Goal: Task Accomplishment & Management: Use online tool/utility

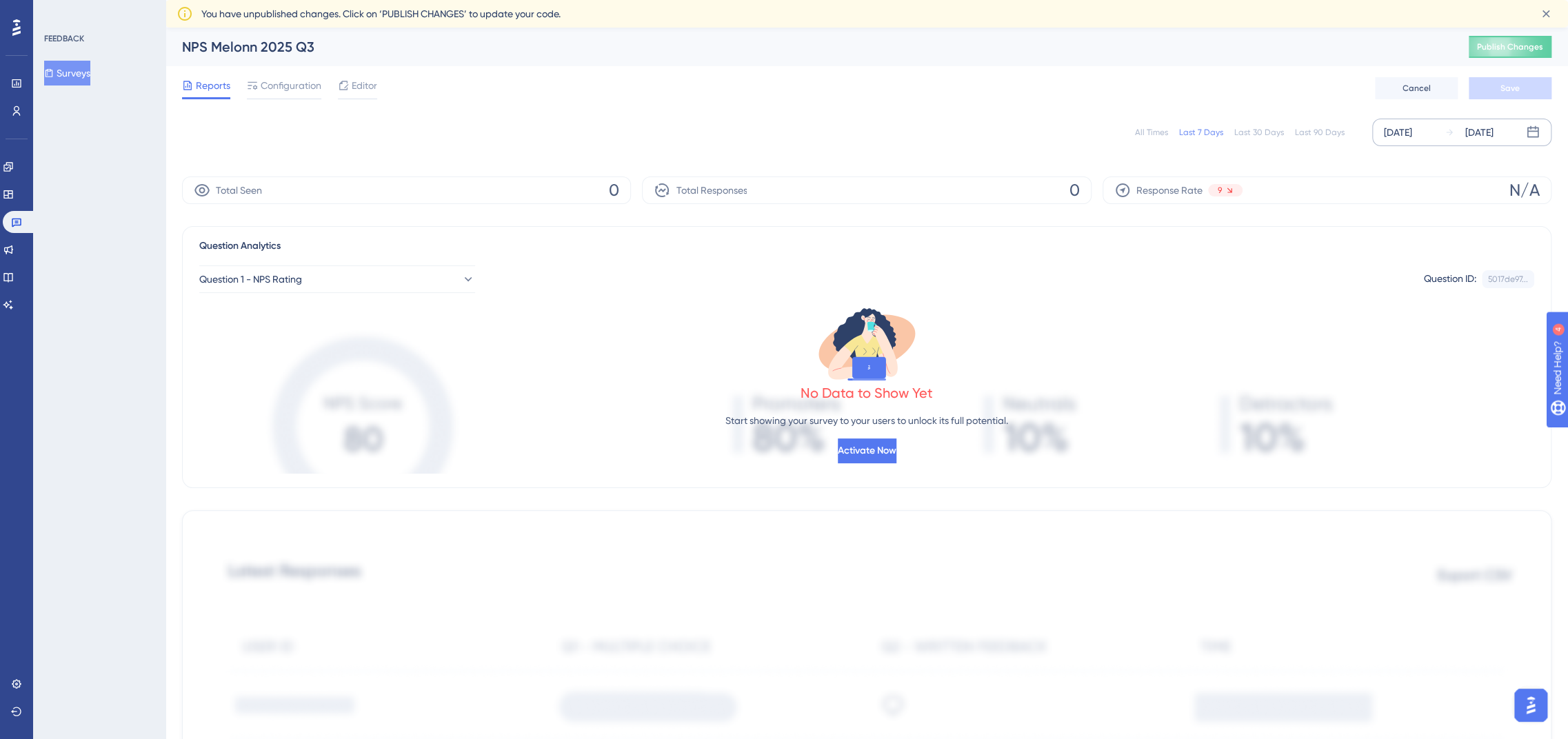
click at [1407, 128] on div "[DATE]" at bounding box center [1399, 132] width 29 height 17
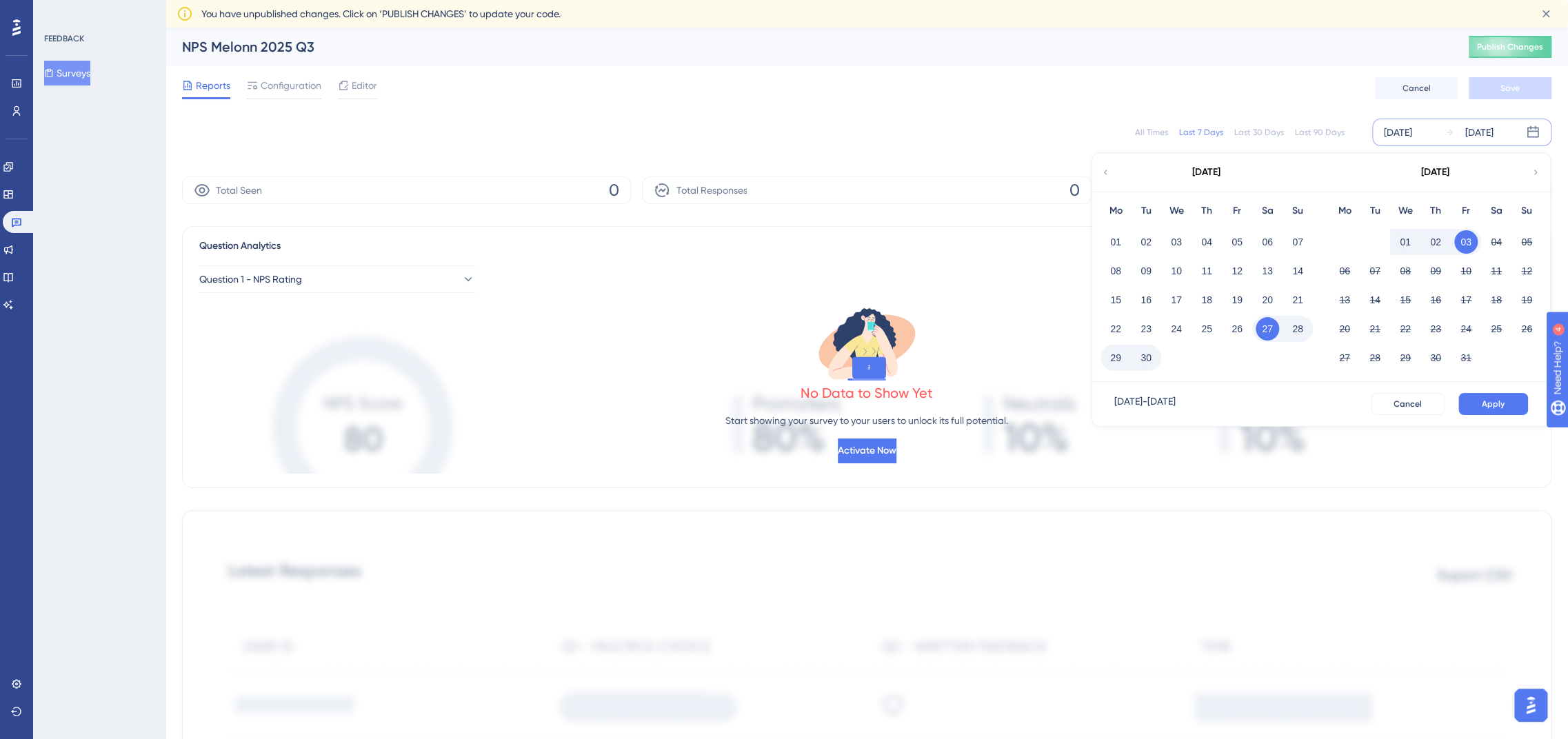
click at [1112, 171] on div "[DATE]" at bounding box center [1206, 172] width 227 height 39
click at [1104, 171] on icon at bounding box center [1106, 172] width 3 height 5
click at [1384, 129] on div "[DATE]" at bounding box center [1399, 132] width 29 height 17
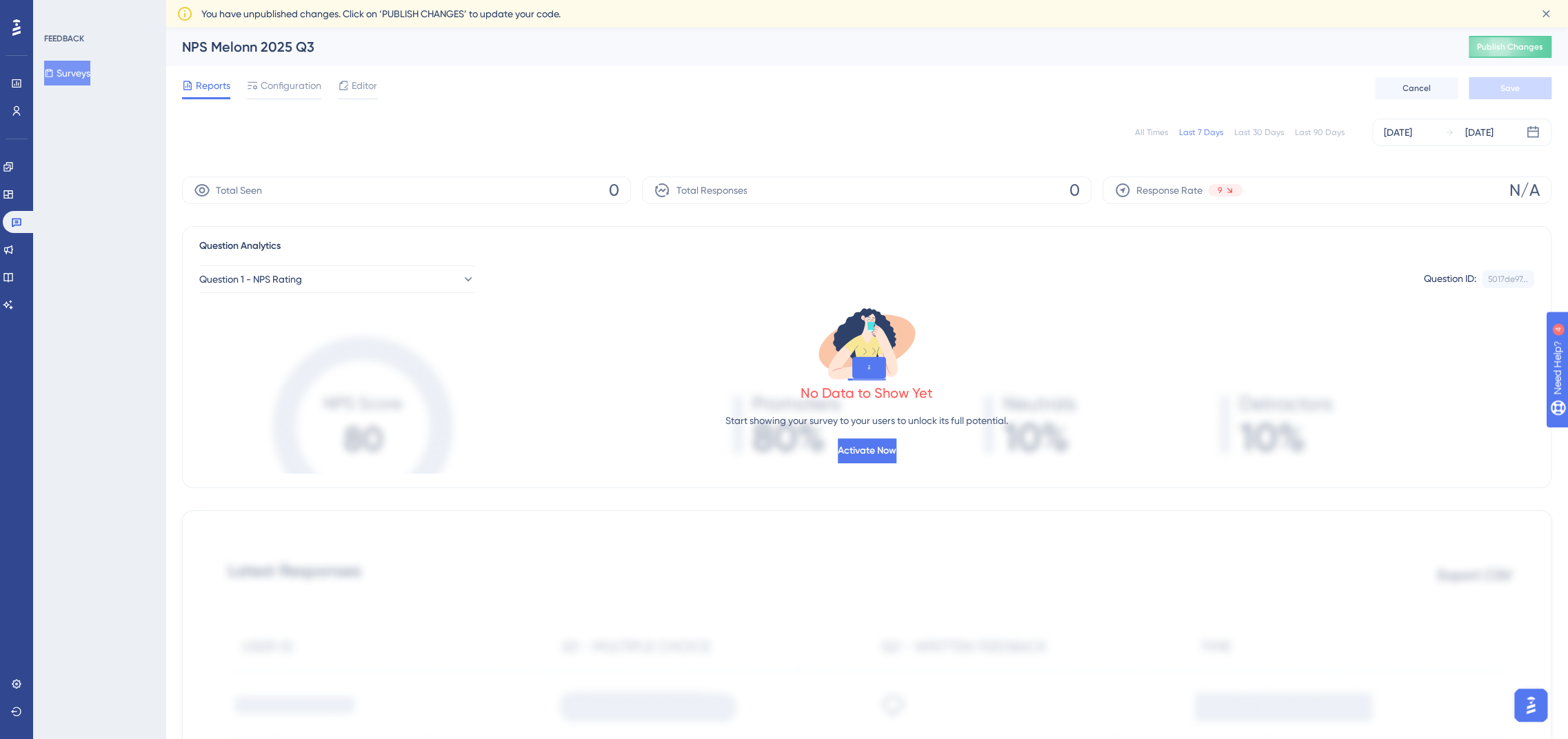
click at [1325, 103] on div "Reports Configuration Editor Cancel Save" at bounding box center [867, 88] width 1369 height 44
click at [1403, 133] on div "[DATE]" at bounding box center [1399, 132] width 29 height 17
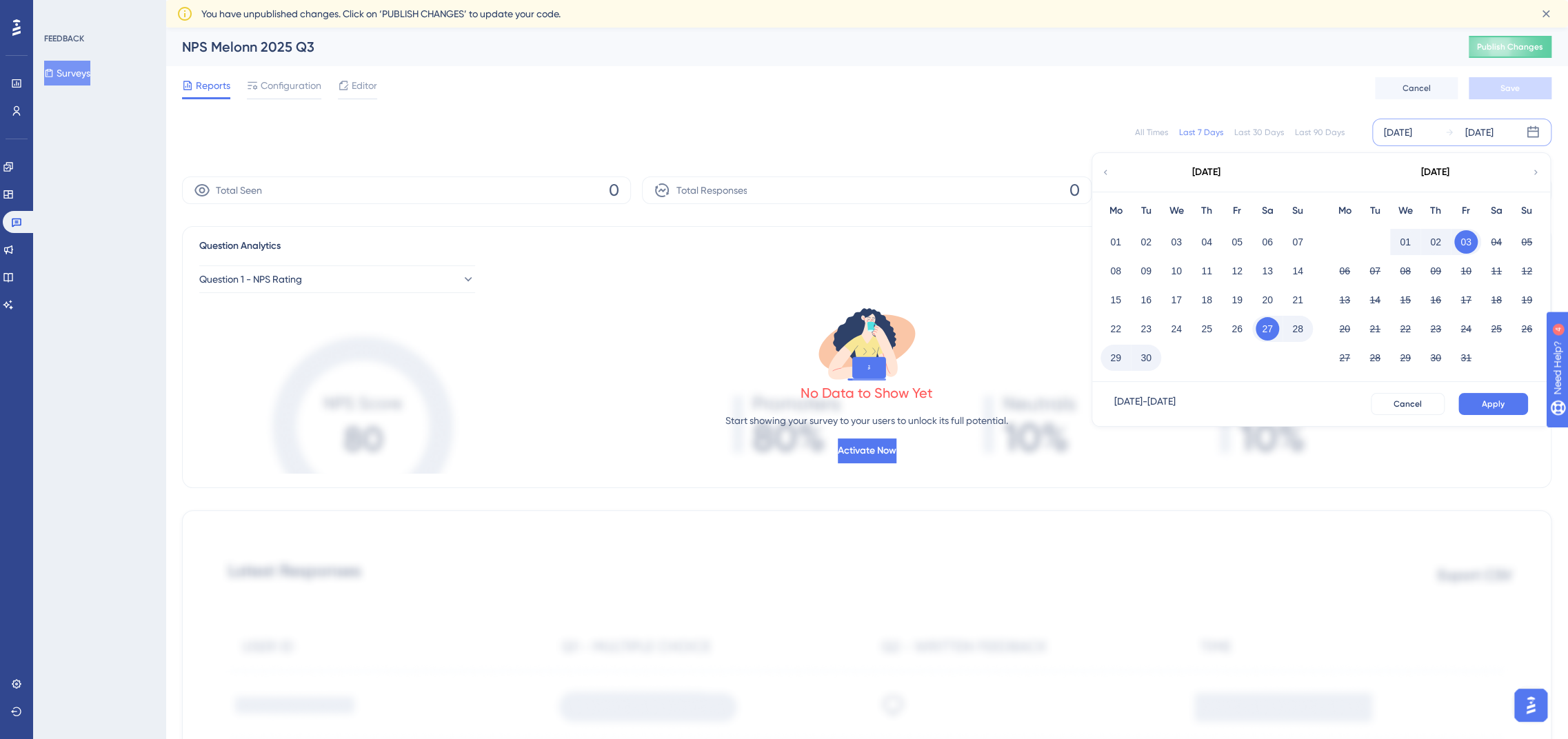
click at [1108, 172] on icon at bounding box center [1105, 172] width 10 height 13
click at [1461, 246] on button "01" at bounding box center [1465, 242] width 23 height 23
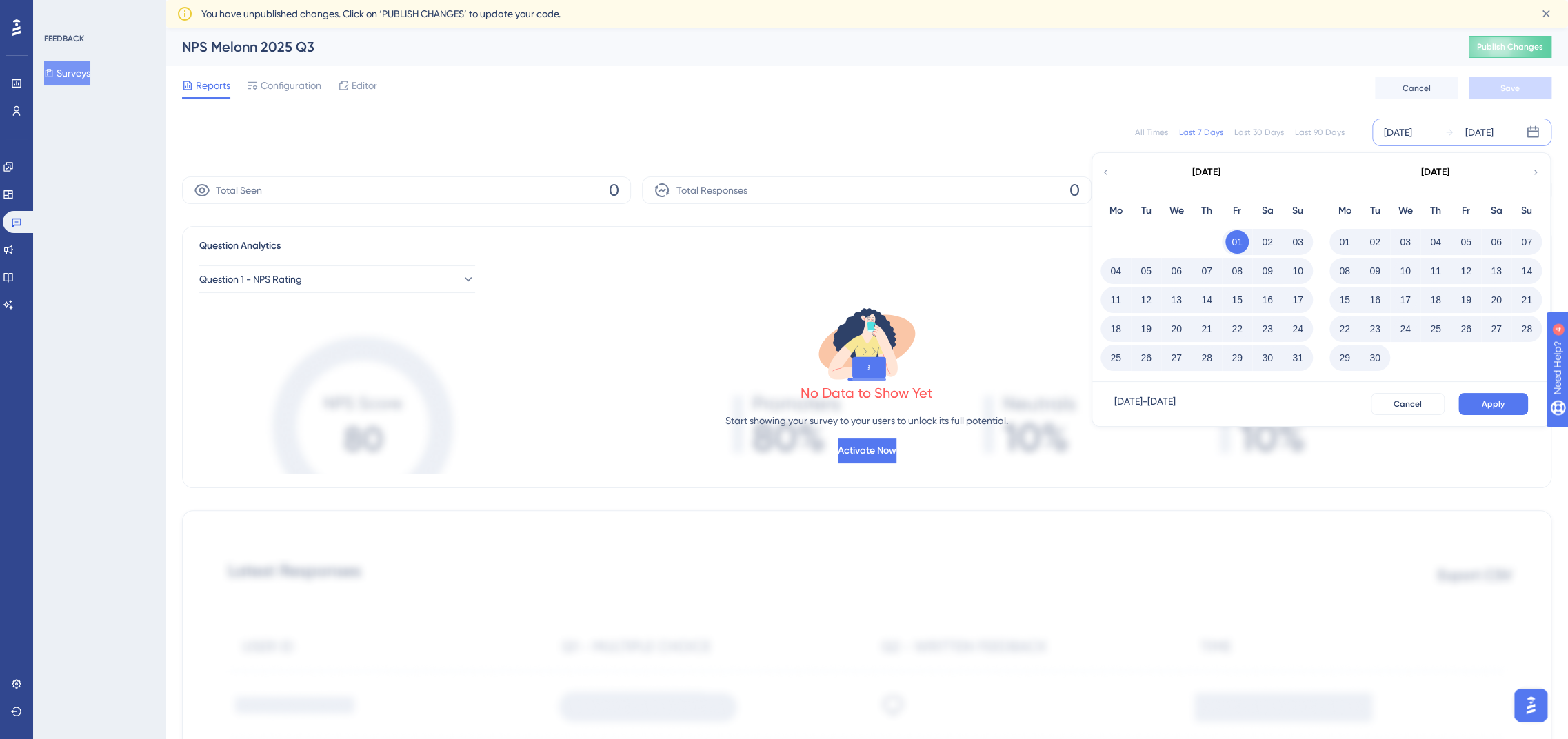
click at [1379, 357] on button "30" at bounding box center [1375, 357] width 23 height 23
click at [1481, 401] on button "Apply" at bounding box center [1493, 404] width 70 height 22
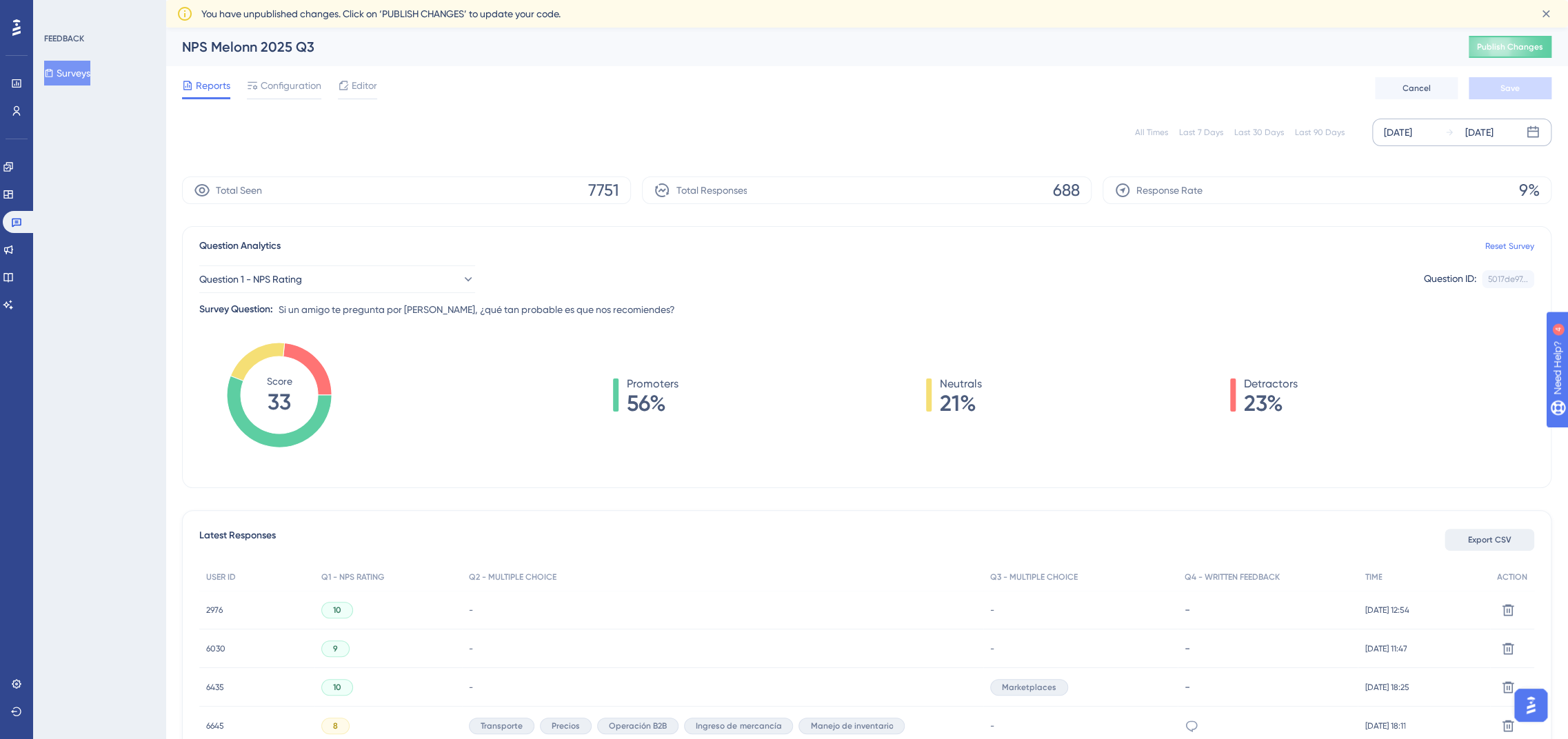
click at [1481, 532] on button "Export CSV" at bounding box center [1489, 540] width 90 height 22
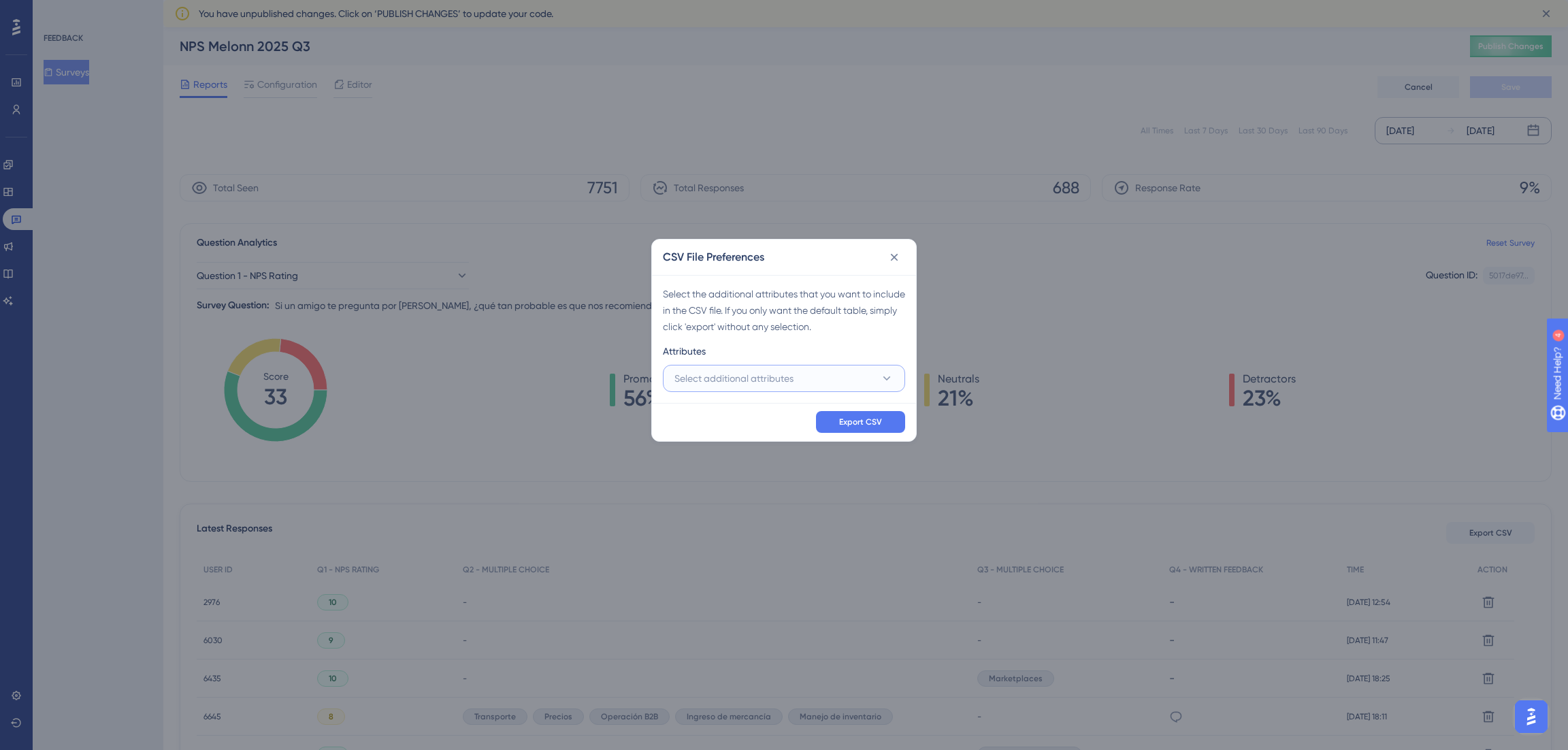
click at [849, 381] on button "Select additional attributes" at bounding box center [784, 378] width 242 height 27
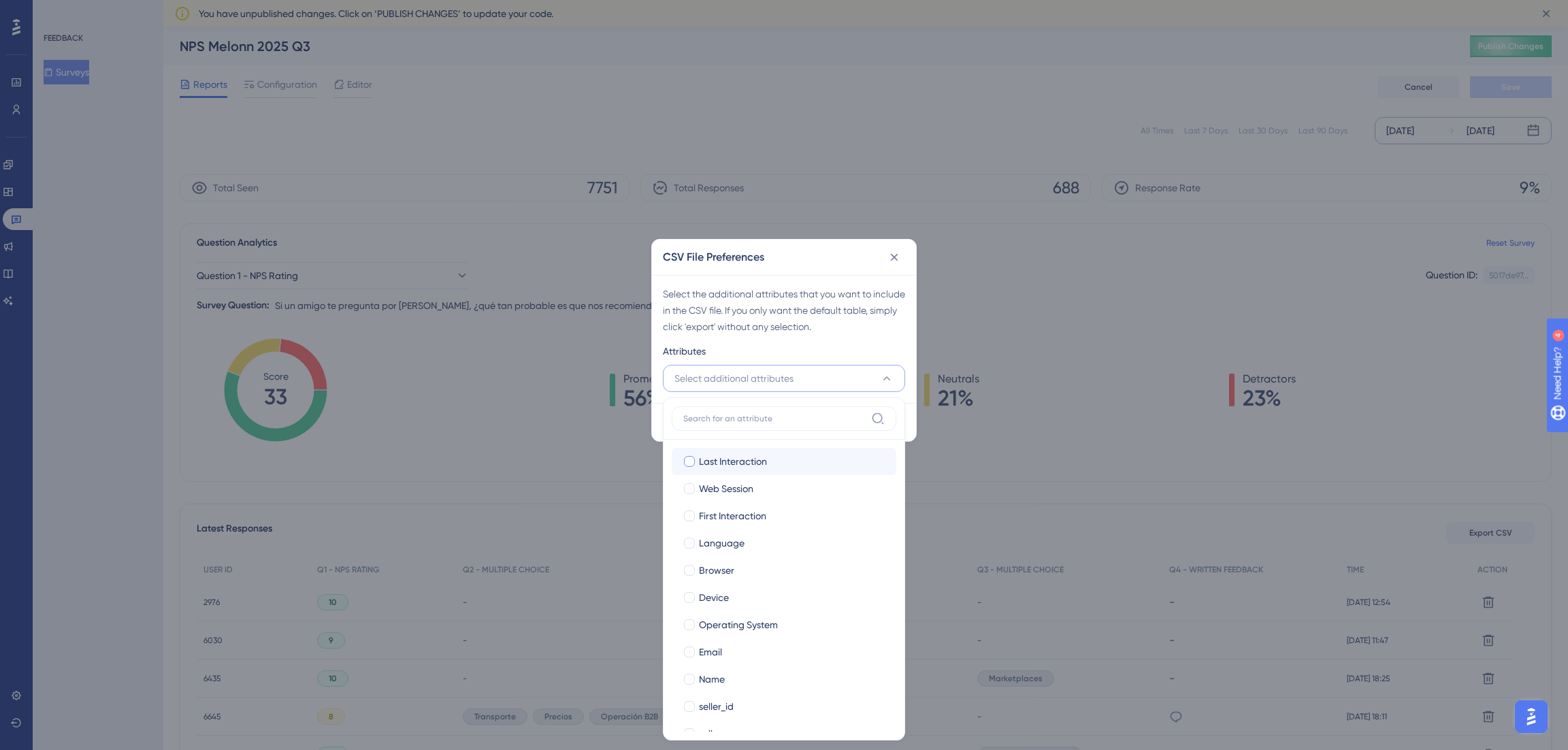
click at [762, 461] on span "Last Interaction" at bounding box center [733, 461] width 68 height 16
checkbox input "true"
click at [731, 493] on span "Web Session" at bounding box center [726, 488] width 54 height 16
checkbox input "true"
click at [716, 519] on span "First Interaction" at bounding box center [733, 515] width 67 height 16
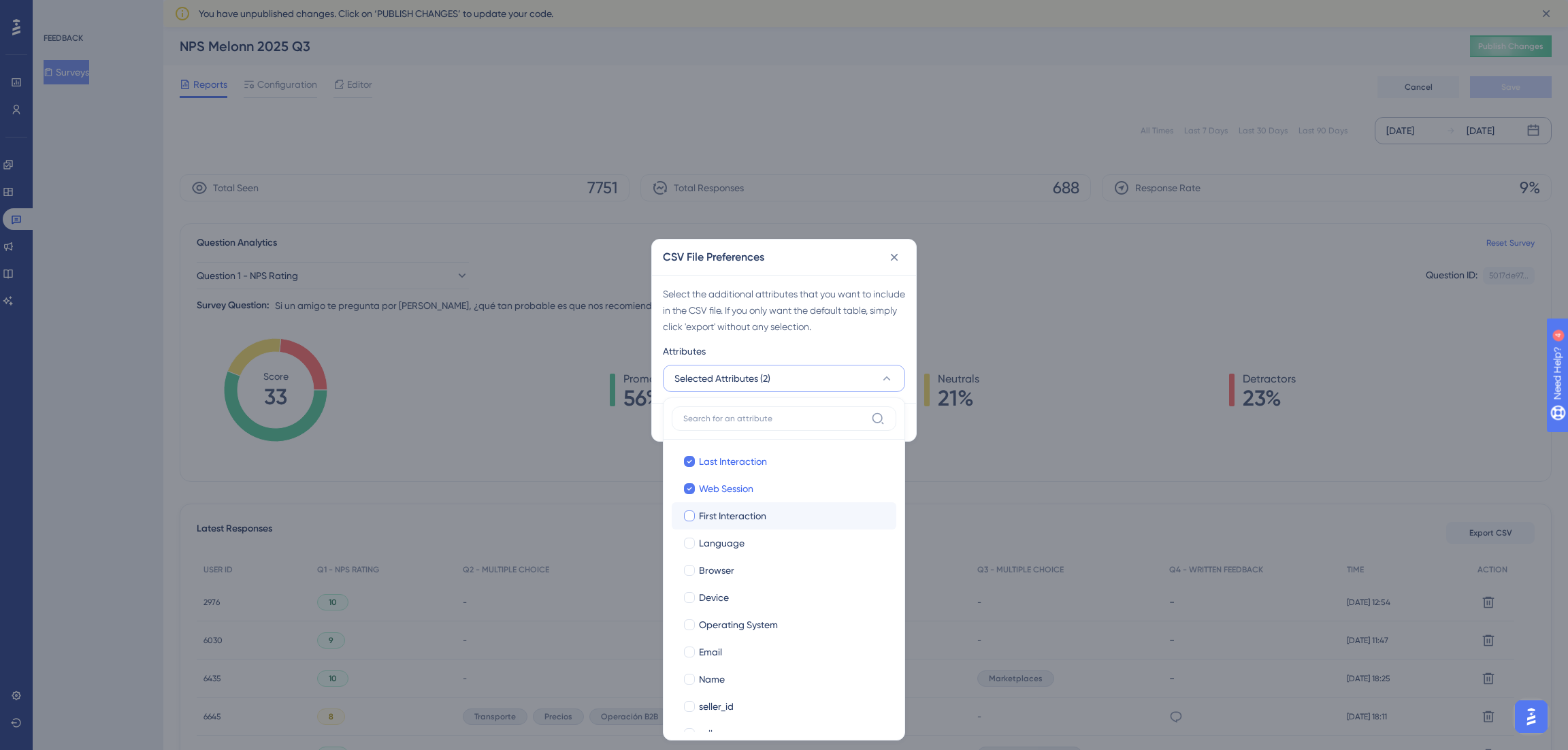
checkbox input "true"
click at [706, 535] on span "Language" at bounding box center [722, 543] width 46 height 16
checkbox input "true"
click at [697, 582] on label "Browser Browser" at bounding box center [784, 570] width 224 height 27
click at [690, 571] on input "Browser" at bounding box center [690, 570] width 1 height 1
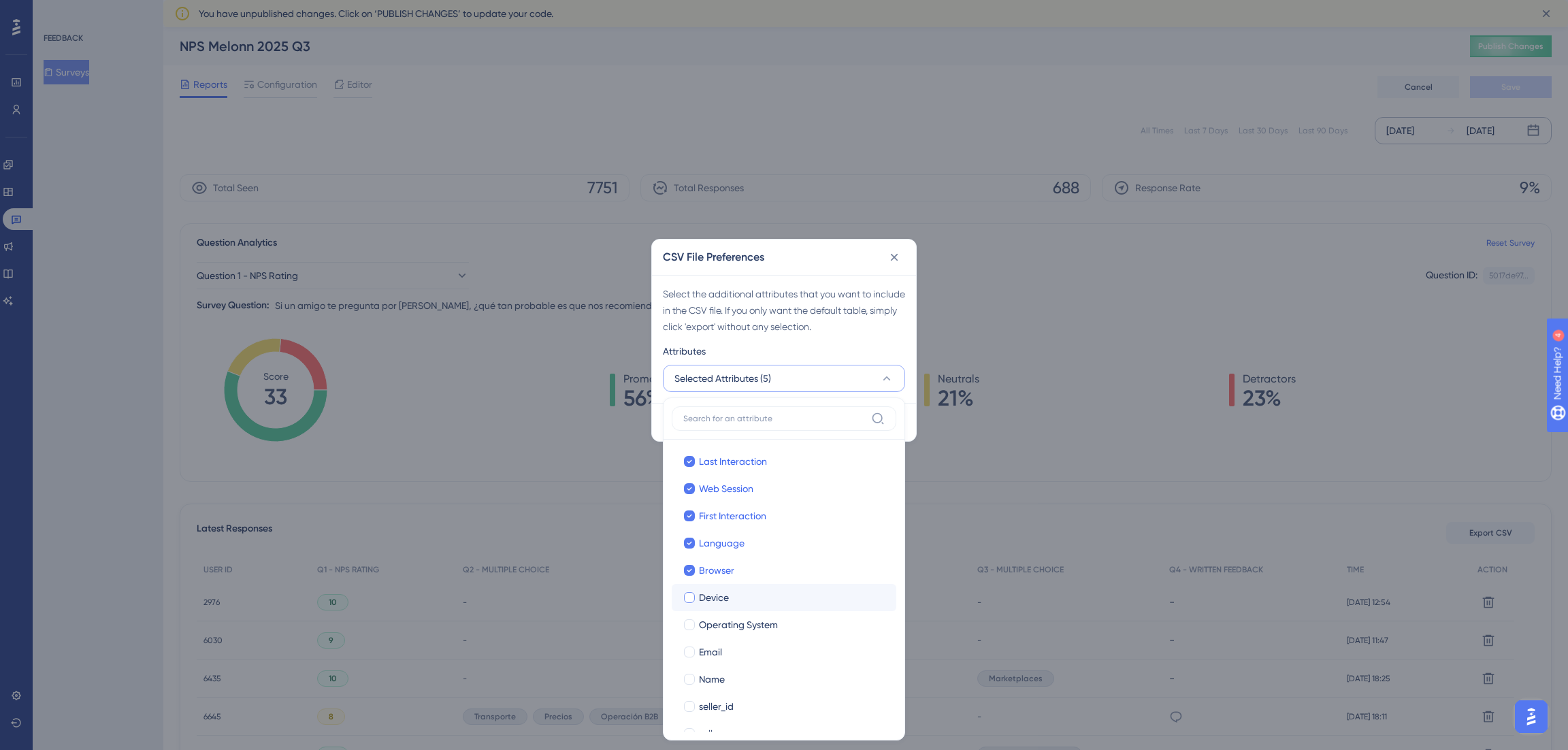
click at [695, 593] on div at bounding box center [690, 598] width 11 height 11
checkbox input "true"
click at [695, 623] on div at bounding box center [689, 624] width 13 height 13
checkbox input "true"
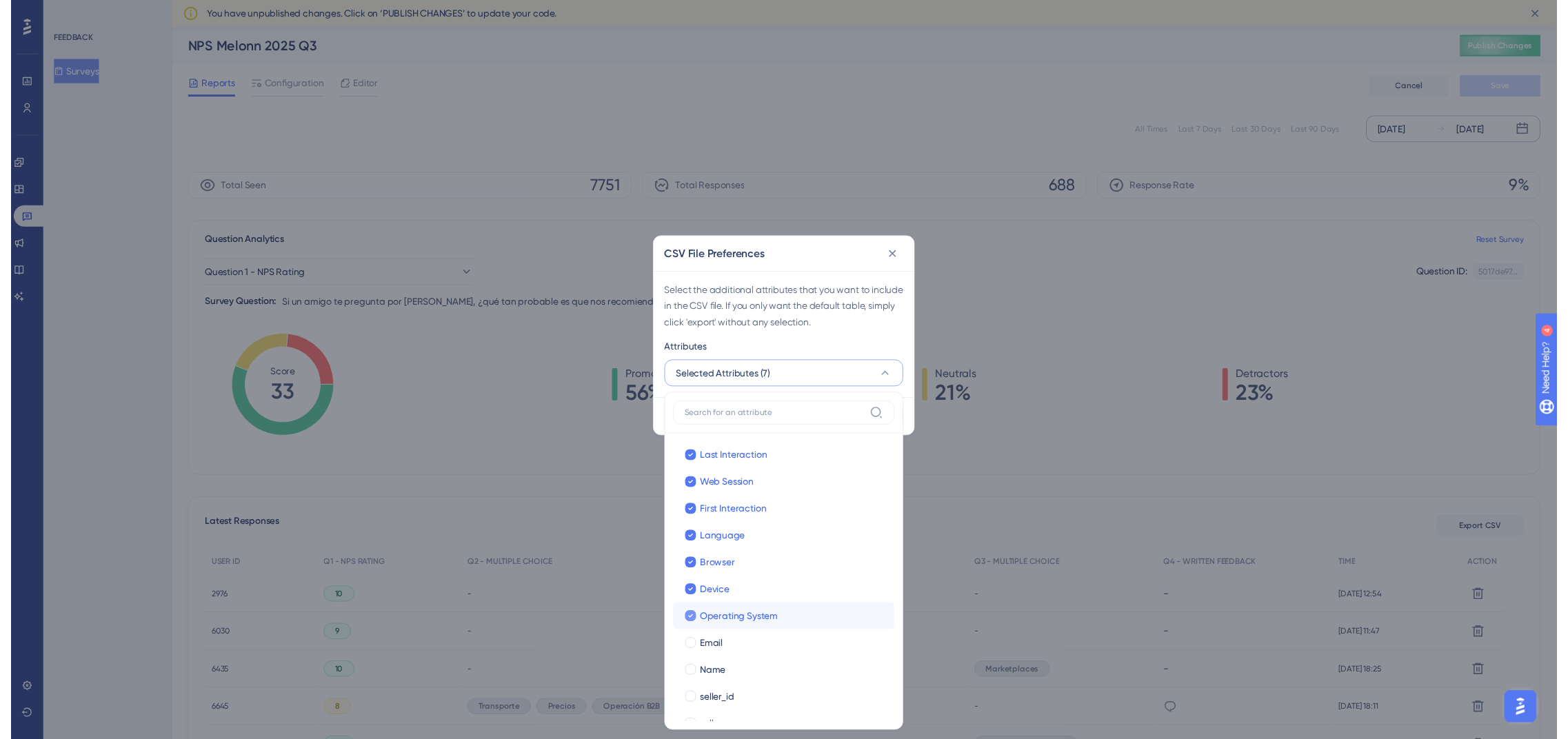
scroll to position [51, 0]
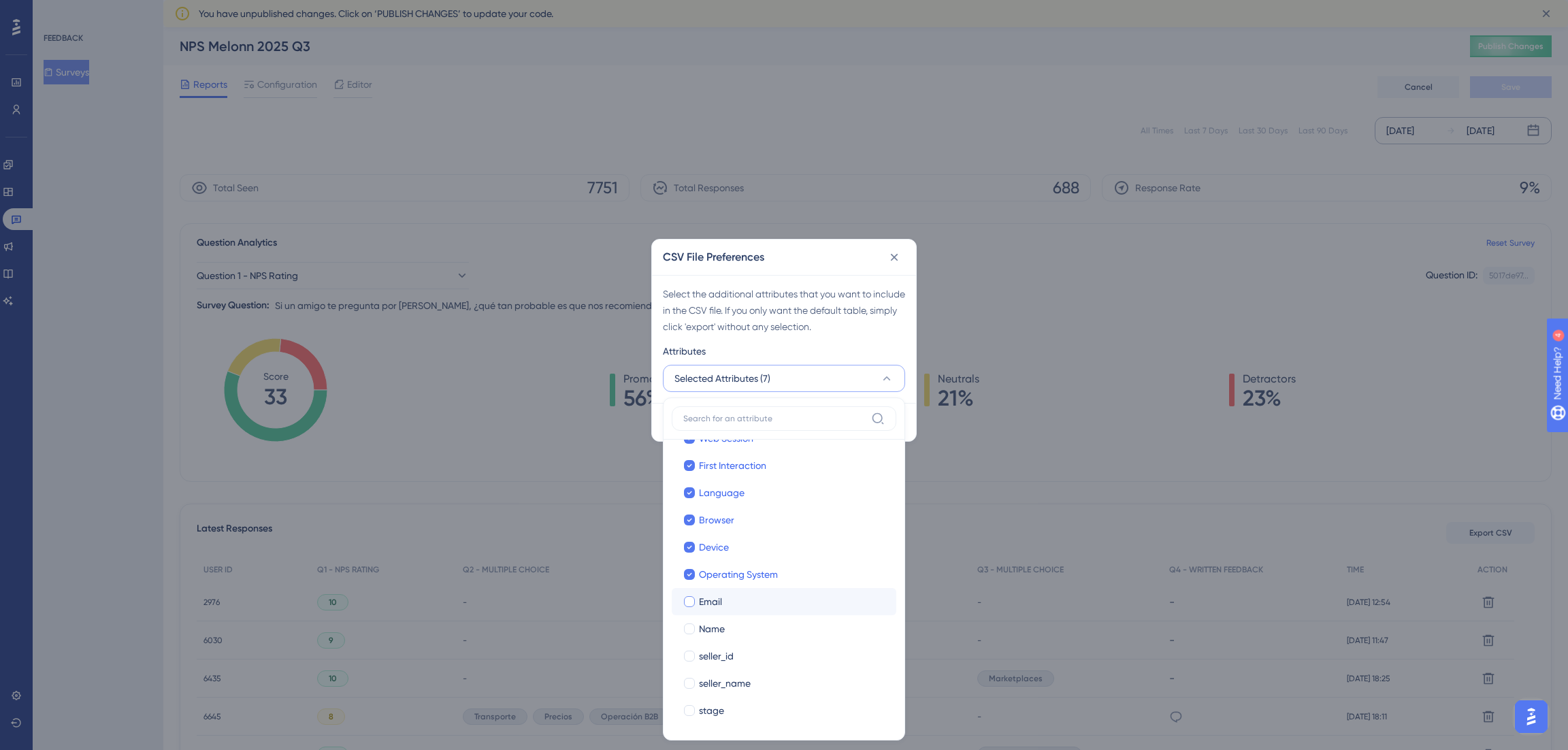
click at [699, 597] on span "Email" at bounding box center [710, 601] width 23 height 16
checkbox input "true"
click at [695, 622] on label "Name" at bounding box center [784, 628] width 202 height 16
checkbox input "true"
click at [697, 654] on label "seller_id" at bounding box center [784, 656] width 202 height 16
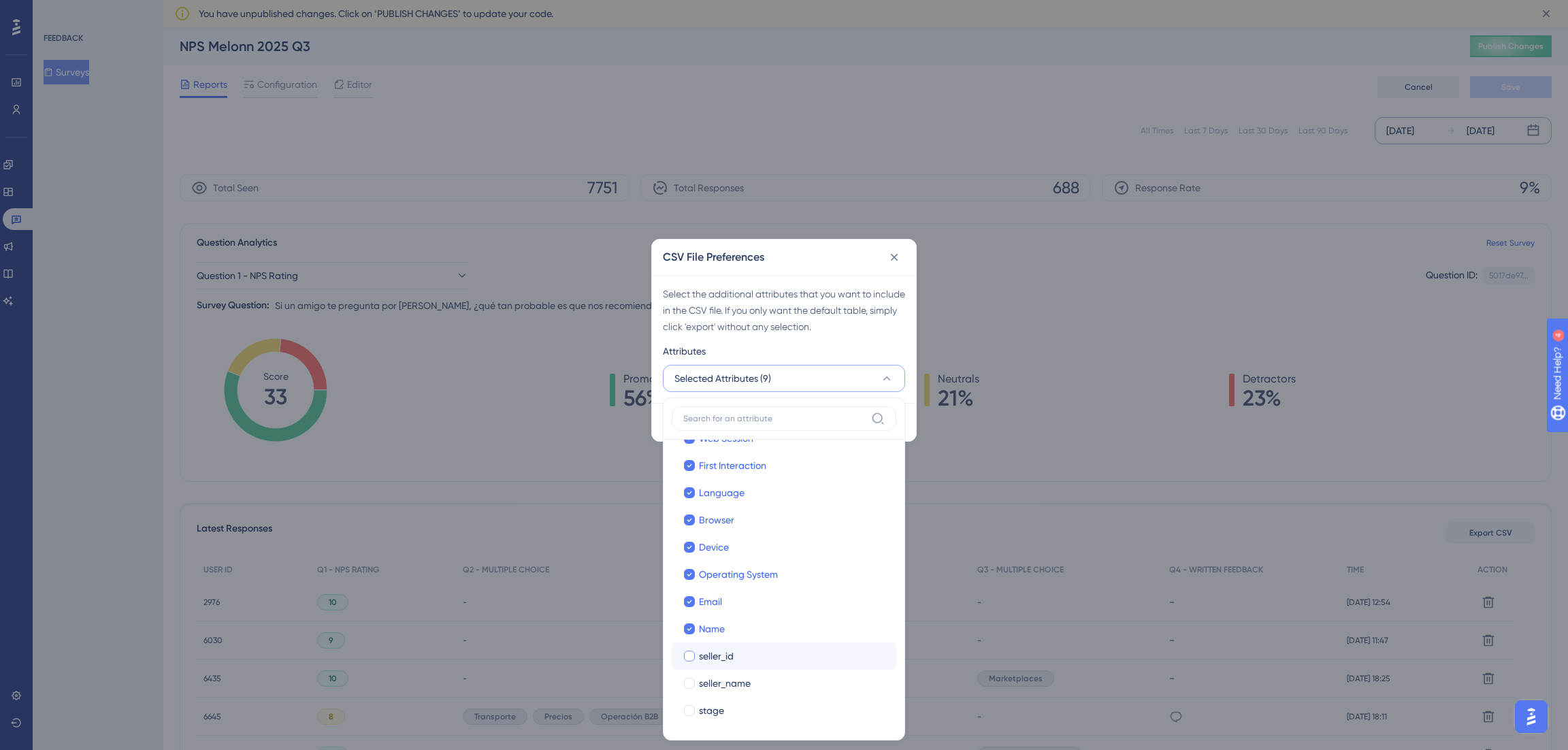
checkbox input "true"
click at [697, 679] on label "seller_name" at bounding box center [784, 683] width 202 height 16
click at [695, 694] on label "seller_name seller_name" at bounding box center [784, 683] width 224 height 27
click at [690, 729] on input "seller_name" at bounding box center [690, 734] width 1 height 1
click at [693, 712] on div at bounding box center [690, 710] width 11 height 11
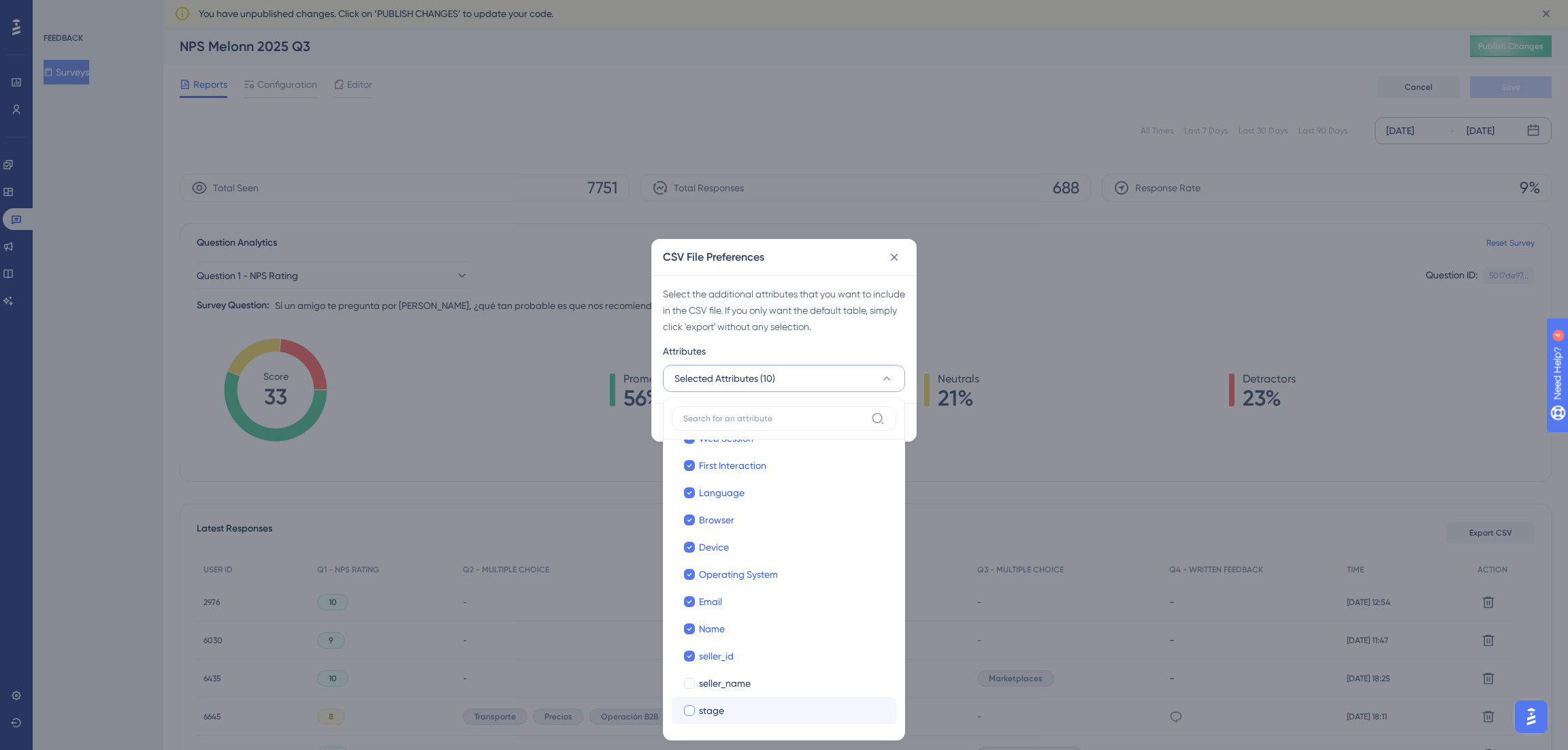
checkbox input "false"
checkbox input "true"
click at [695, 684] on div at bounding box center [689, 683] width 13 height 13
checkbox input "true"
click at [783, 337] on div "Select the additional attributes that you want to include in the CSV file. If y…" at bounding box center [784, 338] width 264 height 128
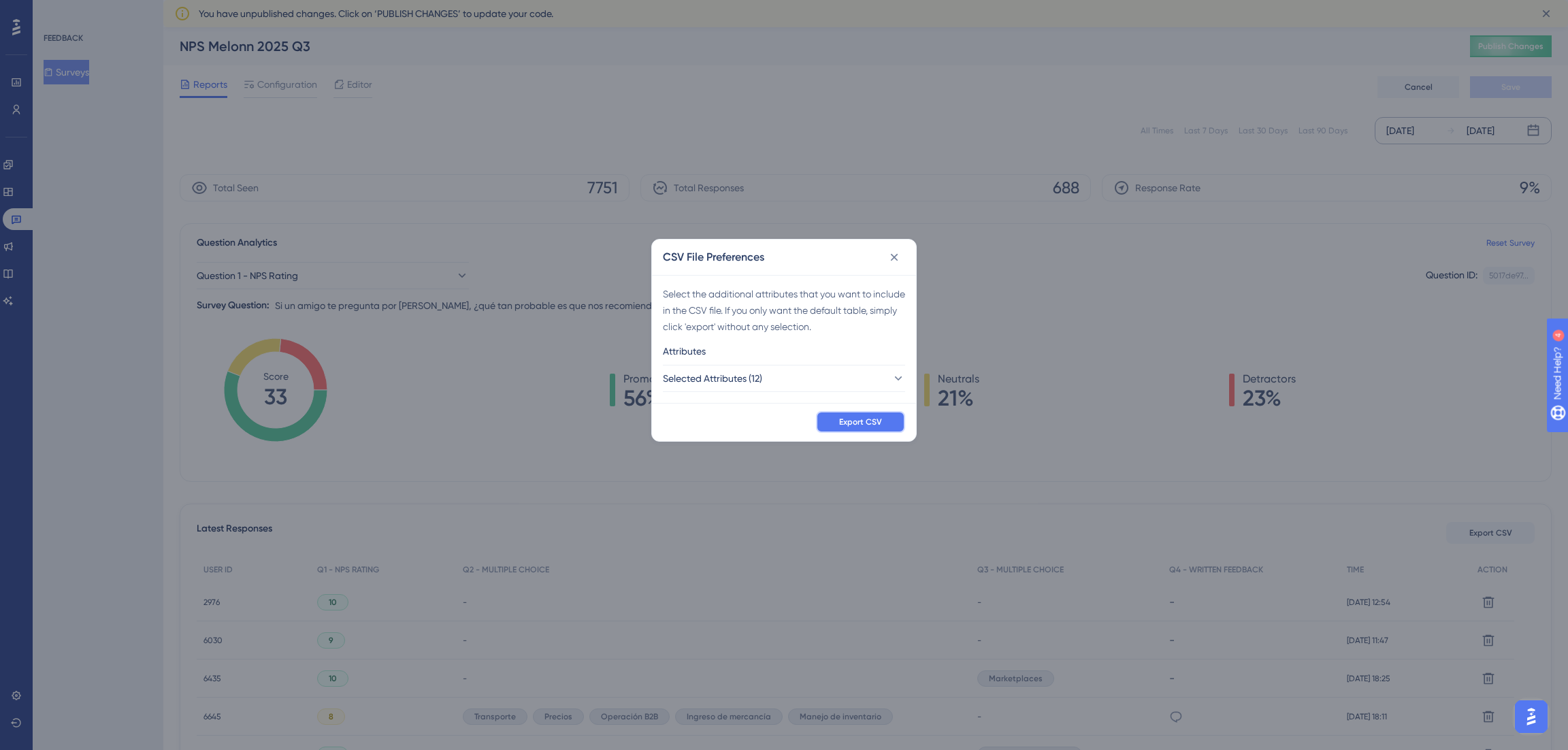
click at [855, 425] on span "Export CSV" at bounding box center [860, 422] width 43 height 11
